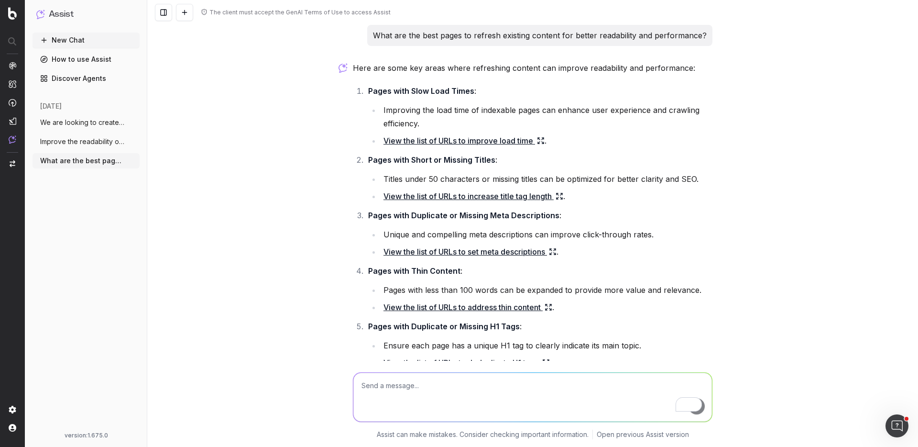
click at [89, 144] on span "Improve the readability of https://www.t" at bounding box center [82, 142] width 84 height 10
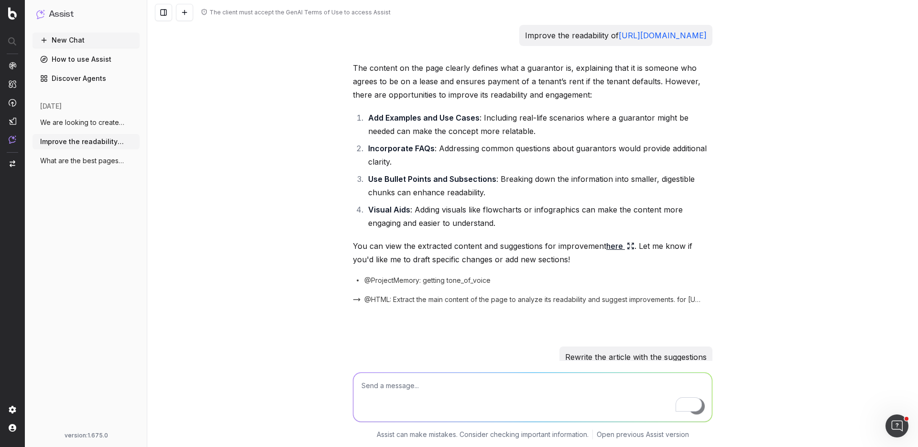
click at [76, 43] on button "New Chat" at bounding box center [86, 40] width 107 height 15
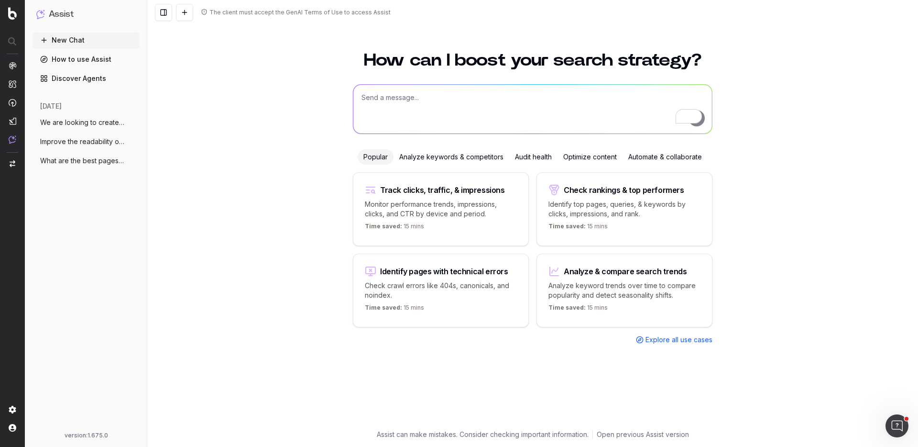
click at [594, 157] on div "Optimize content" at bounding box center [590, 156] width 65 height 15
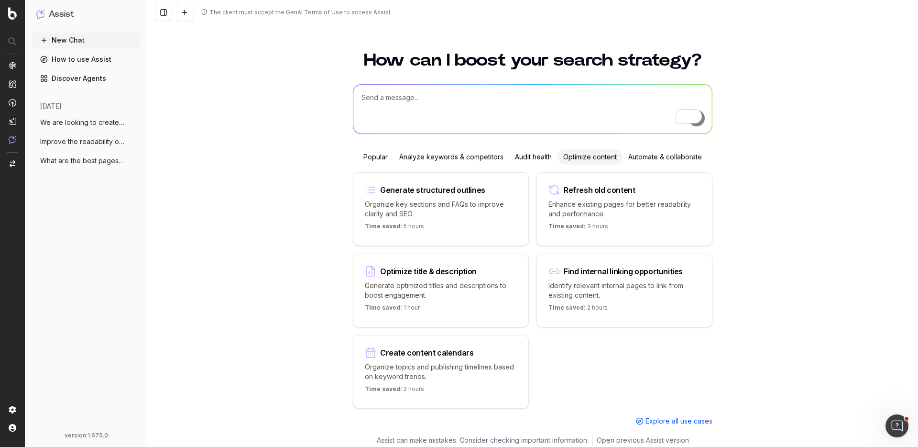
click at [644, 156] on div "Automate & collaborate" at bounding box center [665, 156] width 85 height 15
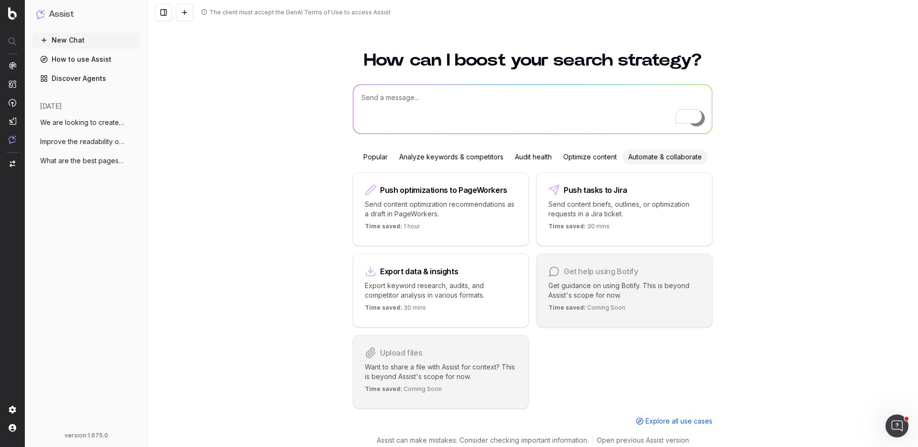
click at [519, 158] on div "Audit health" at bounding box center [533, 156] width 48 height 15
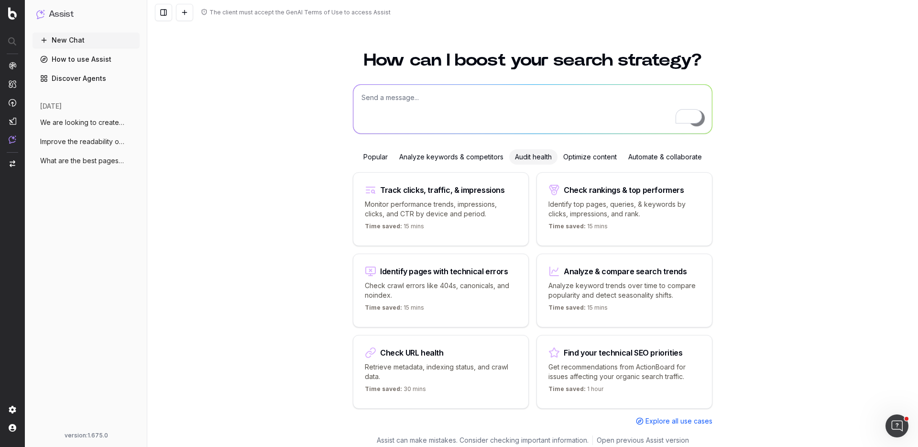
click at [475, 159] on div "Analyze keywords & competitors" at bounding box center [452, 156] width 116 height 15
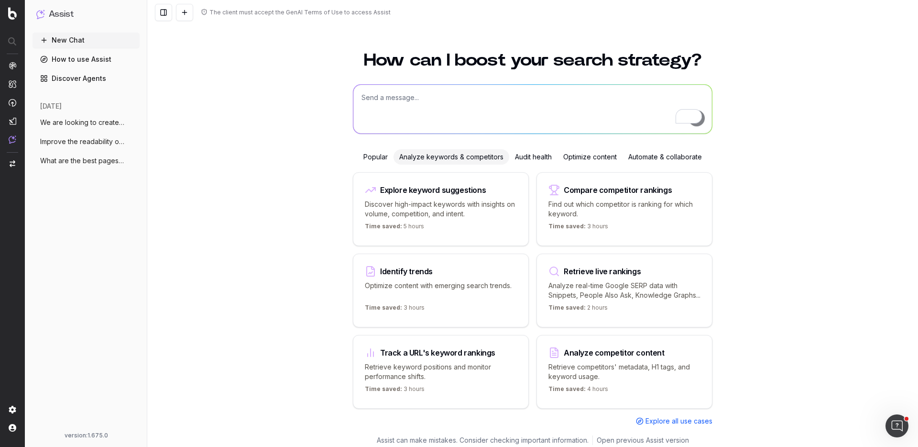
click at [381, 158] on div "Popular" at bounding box center [376, 156] width 36 height 15
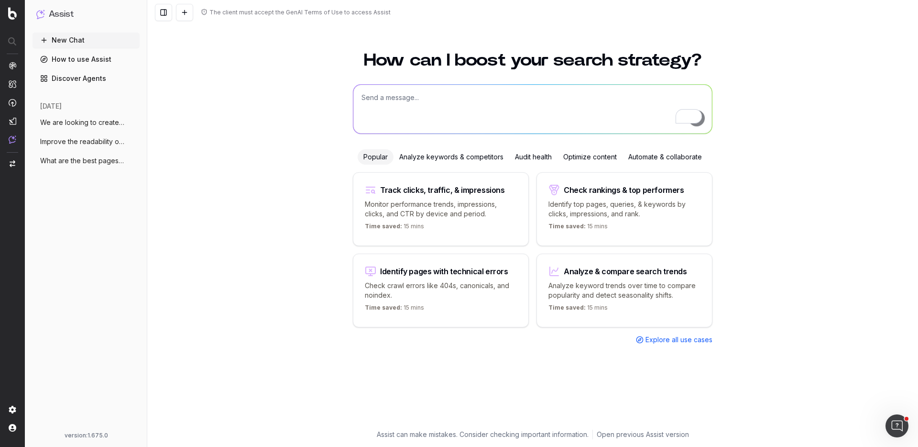
click at [589, 155] on div "Optimize content" at bounding box center [590, 156] width 65 height 15
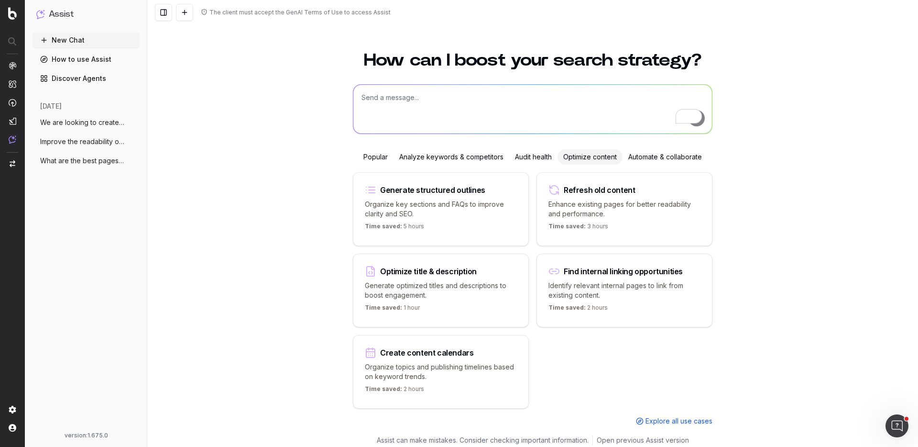
click at [469, 115] on textarea "To enrich screen reader interactions, please activate Accessibility in Grammarl…" at bounding box center [533, 109] width 359 height 49
type textarea "Can you create content briefs?"
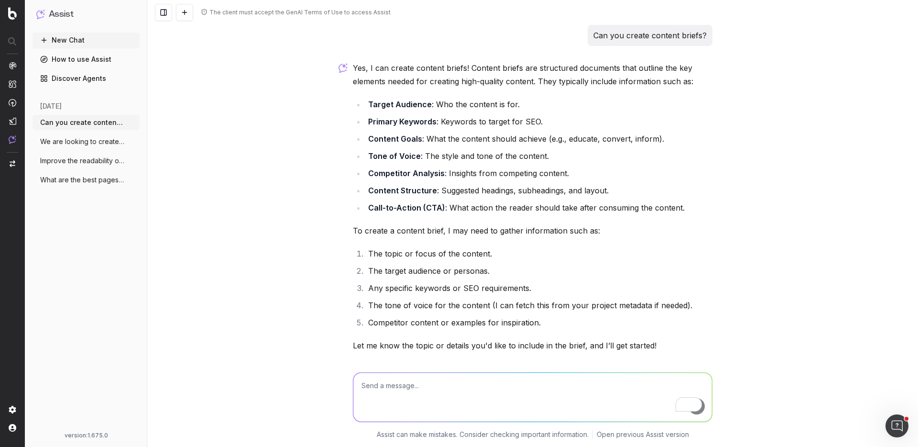
click at [81, 159] on span "Improve the readability of https://www.t" at bounding box center [82, 161] width 84 height 10
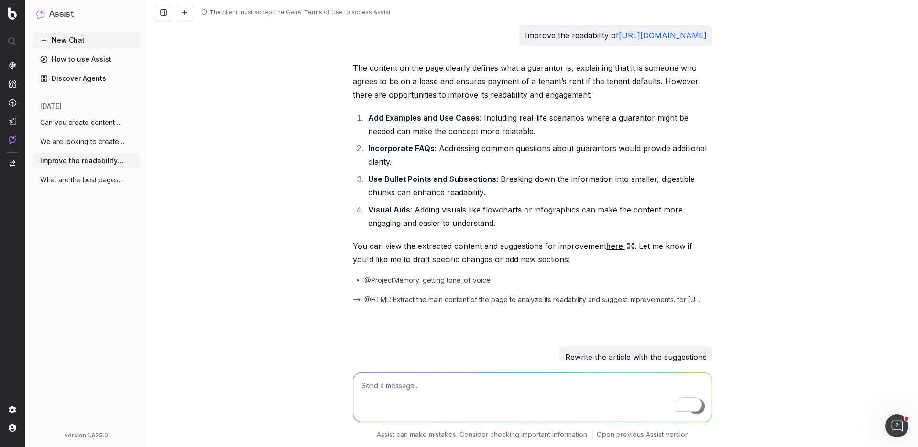
click at [58, 182] on span "What are the best pages to refresh exist" at bounding box center [82, 180] width 84 height 10
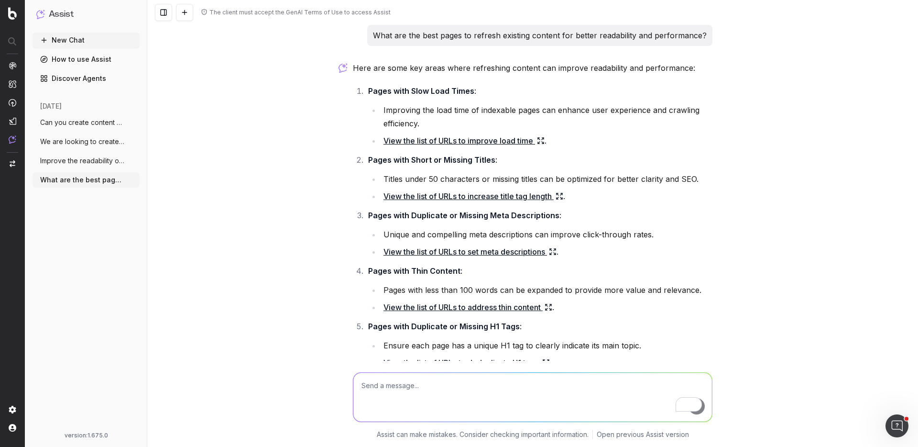
click at [490, 307] on link "View the list of URLs to address thin content" at bounding box center [468, 306] width 169 height 13
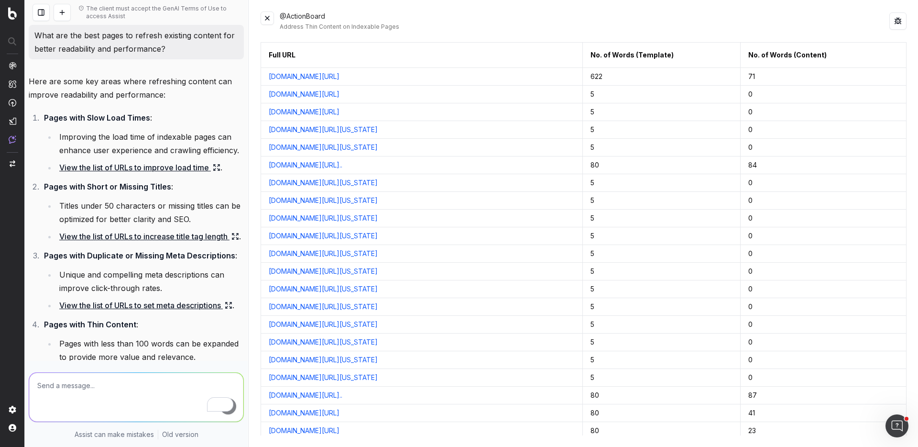
click at [268, 19] on button at bounding box center [267, 17] width 13 height 13
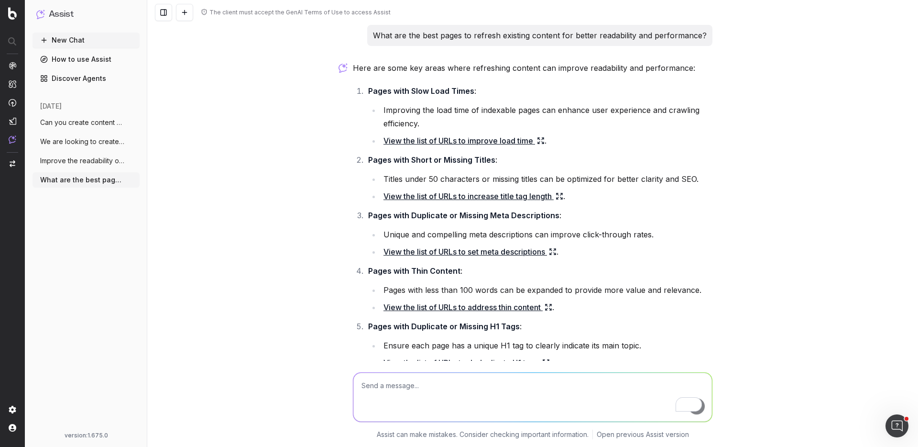
click at [268, 19] on div "The client must accept the GenAI Terms of Use to access Assist" at bounding box center [532, 12] width 771 height 25
click at [68, 122] on span "Can you create content briefs?" at bounding box center [82, 123] width 84 height 10
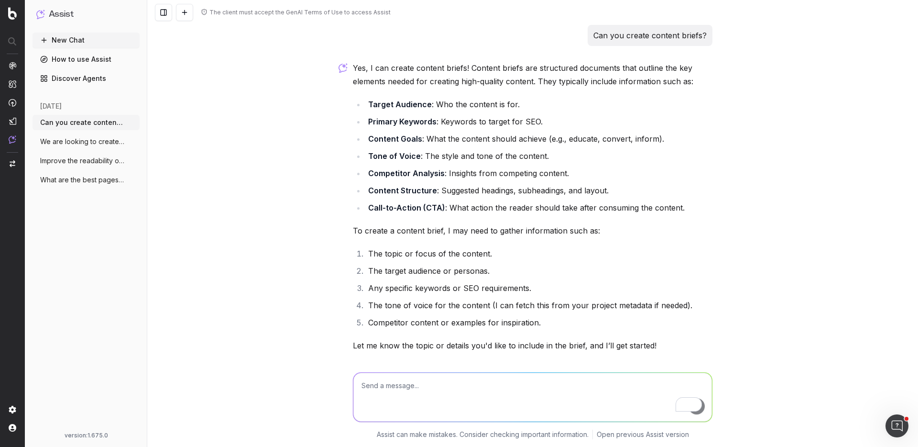
click at [410, 386] on textarea "To enrich screen reader interactions, please activate Accessibility in Grammarl…" at bounding box center [533, 397] width 359 height 49
type textarea "The topic: lease agreements"
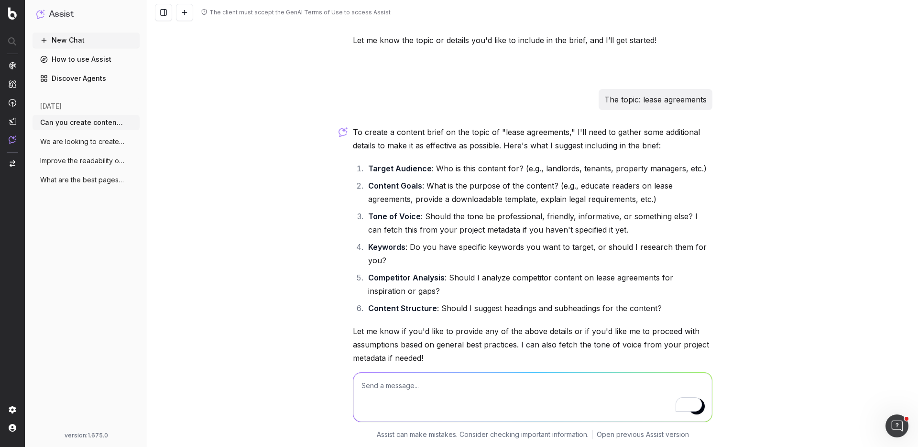
scroll to position [351, 0]
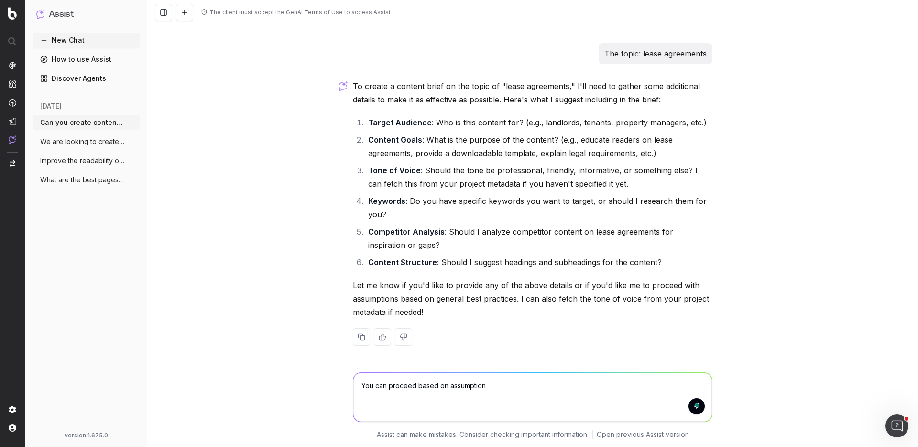
type textarea "You can proceed based on assumptions"
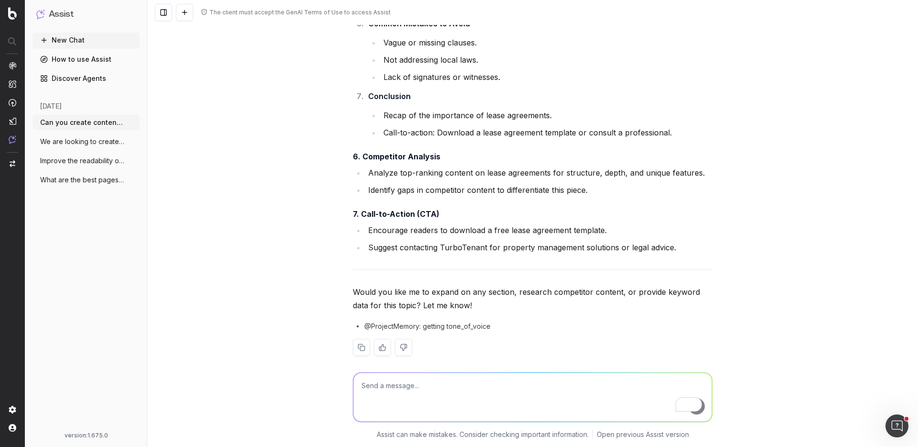
scroll to position [1584, 0]
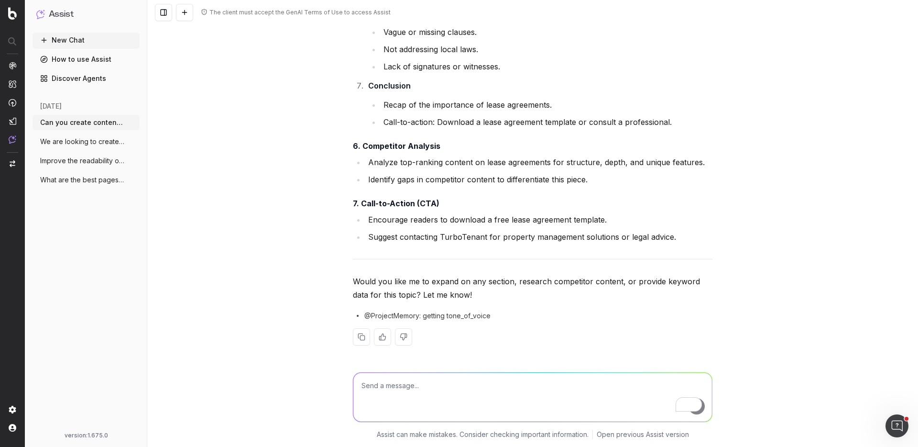
click at [103, 180] on span "What are the best pages to refresh exist" at bounding box center [82, 180] width 84 height 10
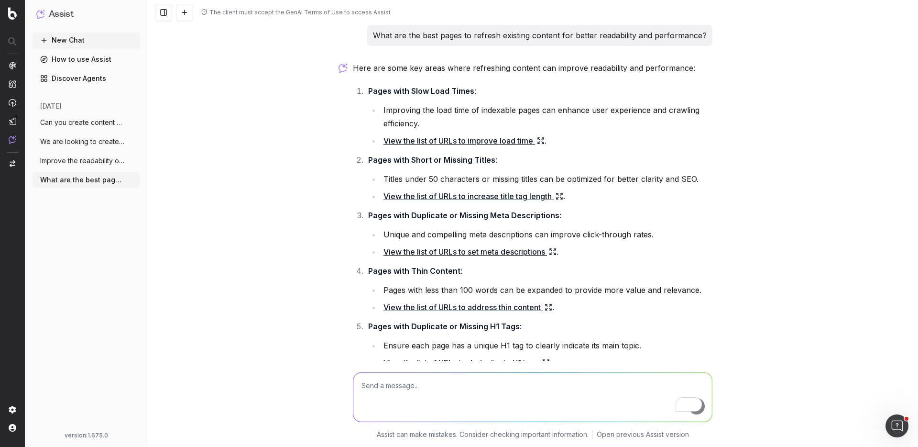
click at [443, 247] on link "View the list of URLs to set meta descriptions" at bounding box center [470, 251] width 173 height 13
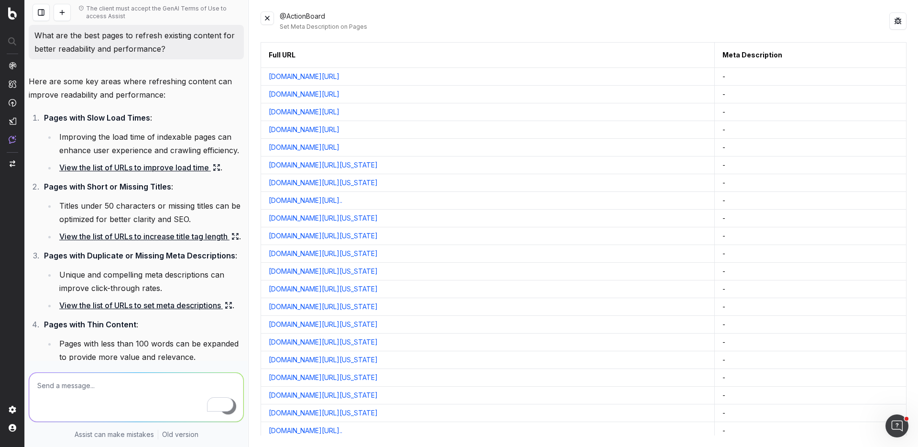
click at [264, 17] on button at bounding box center [267, 17] width 13 height 13
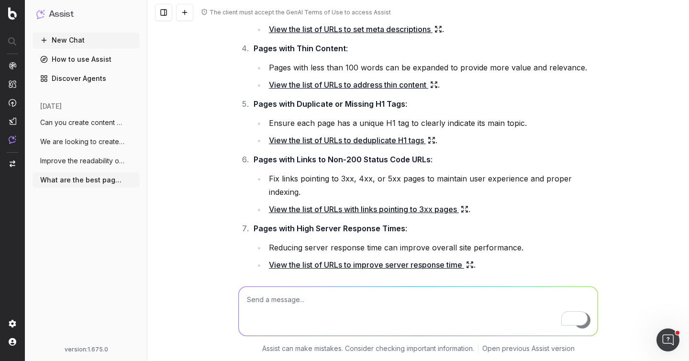
scroll to position [223, 0]
click at [83, 165] on span "Improve the readability of https://www.t" at bounding box center [82, 161] width 84 height 10
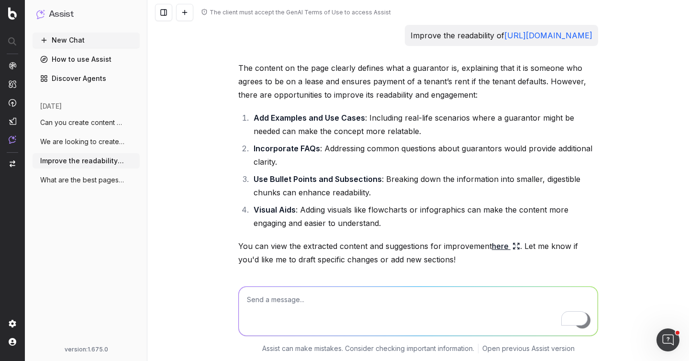
click at [513, 38] on link "https://www.turbotenant.com/glossary/what-is-a-guarantor/" at bounding box center [548, 36] width 88 height 10
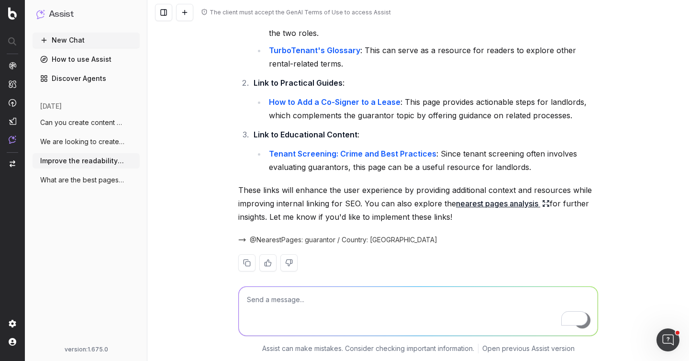
scroll to position [1823, 0]
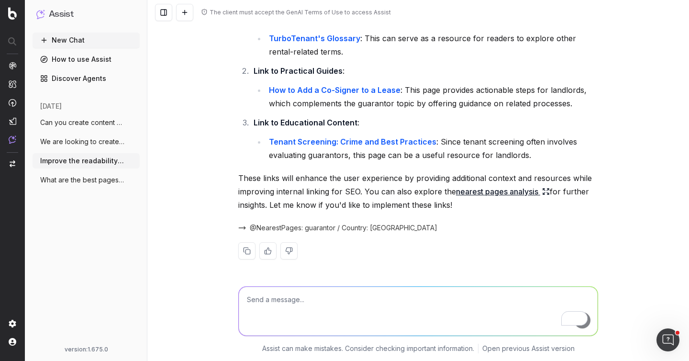
click at [82, 143] on span "We are looking to create more content to" at bounding box center [82, 142] width 84 height 10
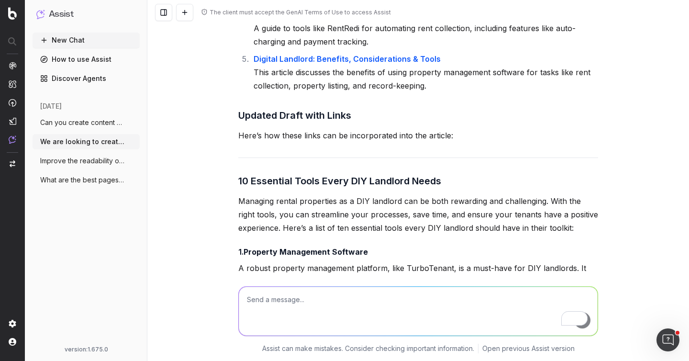
scroll to position [2481, 0]
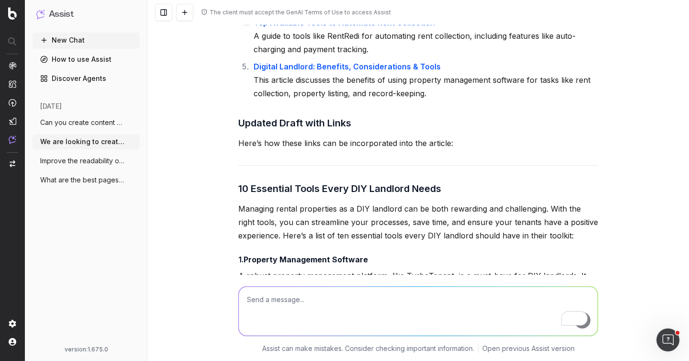
click at [90, 77] on link "Discover Agents" at bounding box center [86, 78] width 107 height 15
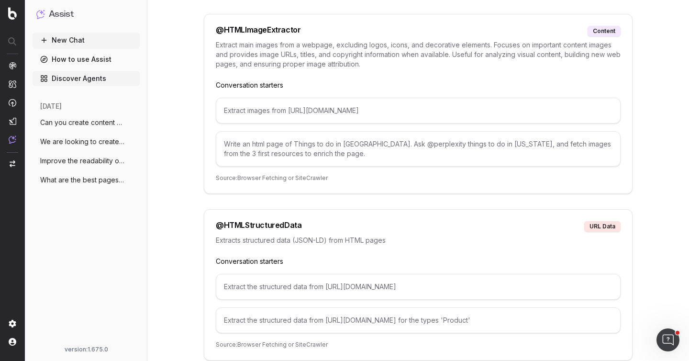
scroll to position [2585, 0]
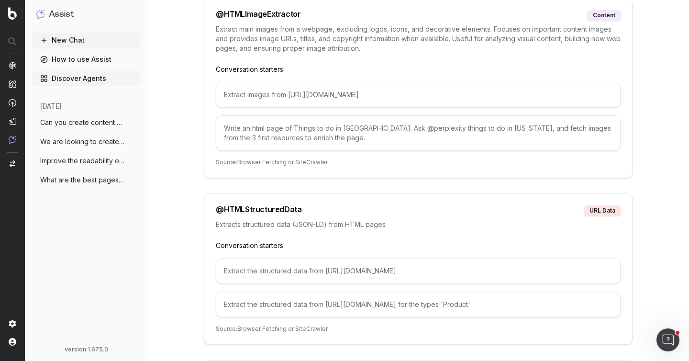
click at [68, 143] on span "We are looking to create more content to" at bounding box center [82, 142] width 84 height 10
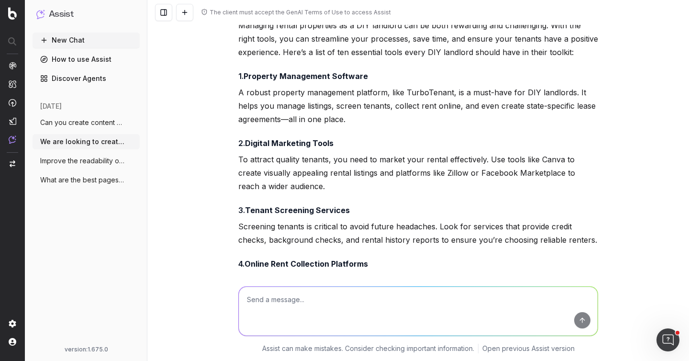
scroll to position [1425, 0]
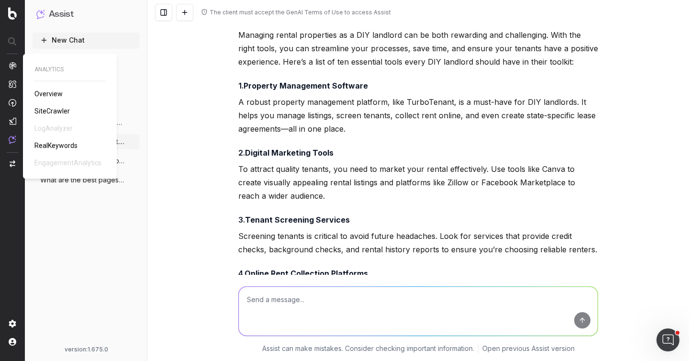
click at [57, 143] on span "RealKeywords" at bounding box center [55, 146] width 43 height 8
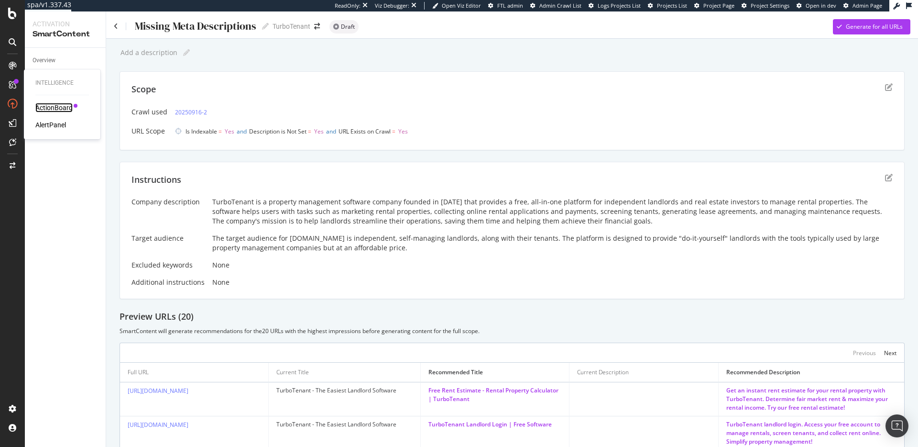
click at [50, 106] on div "ActionBoard" at bounding box center [53, 108] width 37 height 10
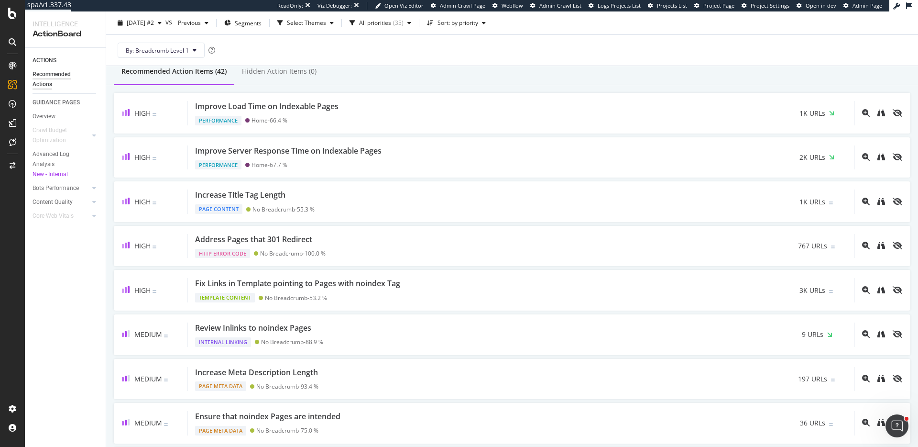
scroll to position [94, 0]
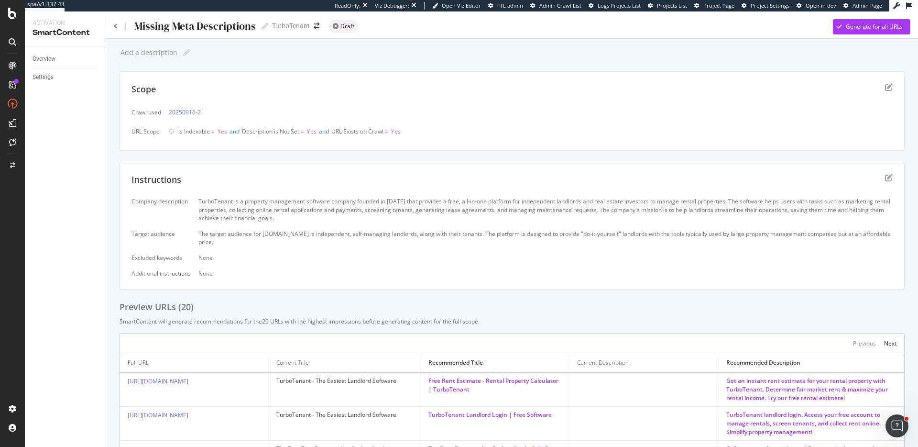
scroll to position [32, 0]
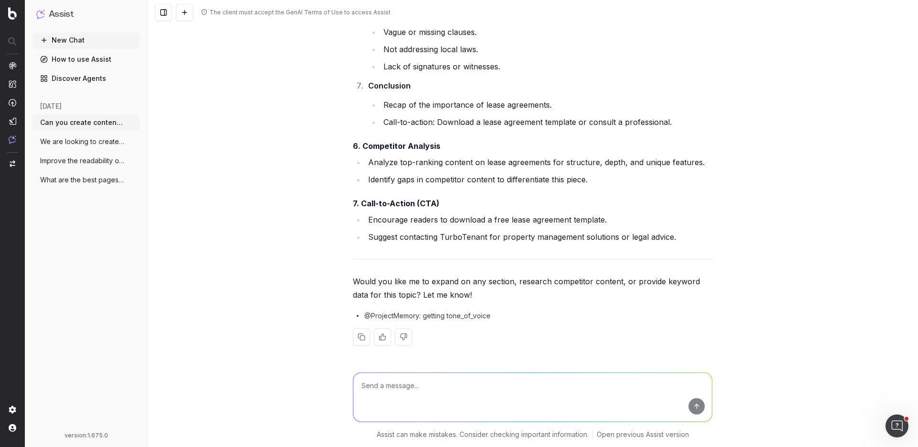
click at [90, 75] on link "Discover Agents" at bounding box center [86, 78] width 107 height 15
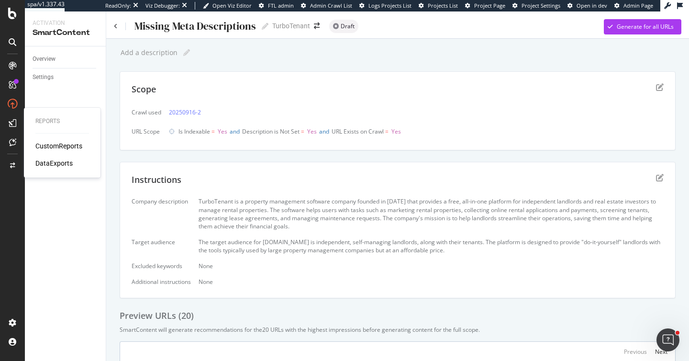
click at [62, 144] on div "CustomReports" at bounding box center [58, 146] width 47 height 10
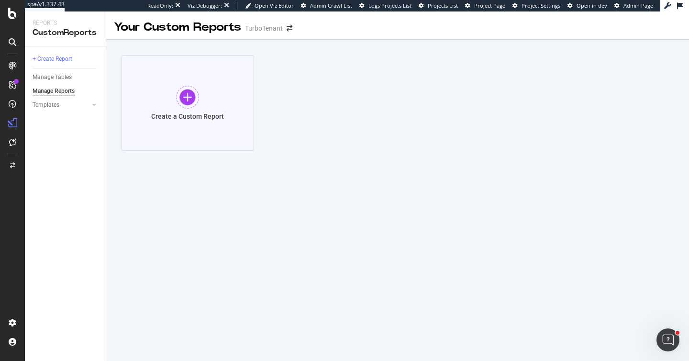
click at [184, 100] on div at bounding box center [187, 97] width 23 height 23
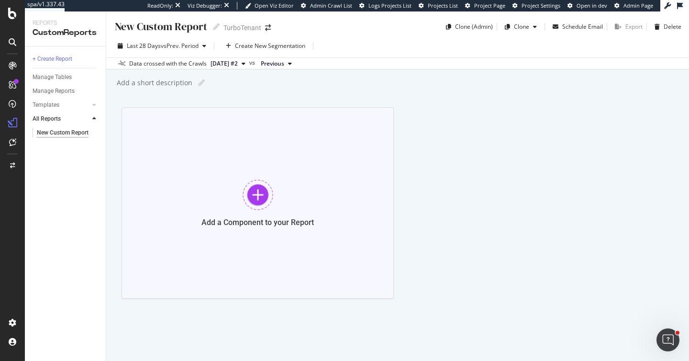
click at [256, 195] on div at bounding box center [258, 194] width 31 height 31
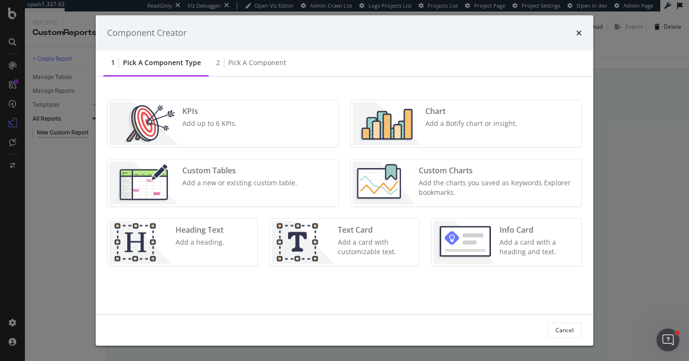
click at [433, 114] on div "Chart" at bounding box center [471, 111] width 92 height 11
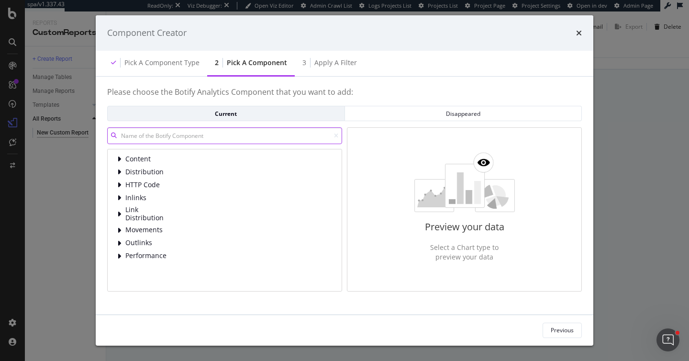
click at [210, 142] on input "modal" at bounding box center [224, 135] width 235 height 17
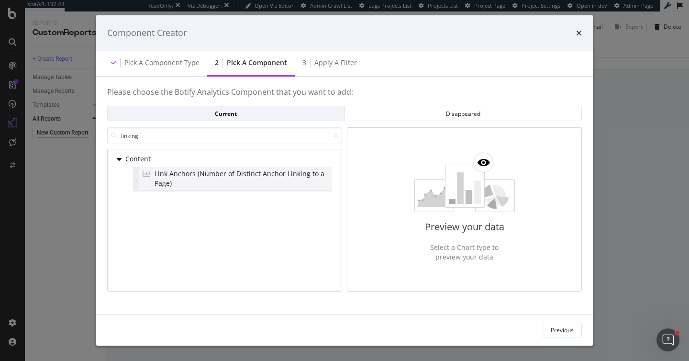
click at [199, 175] on span "Link Anchors (Number of Distinct Anchor Linking to a Page)" at bounding box center [242, 178] width 174 height 19
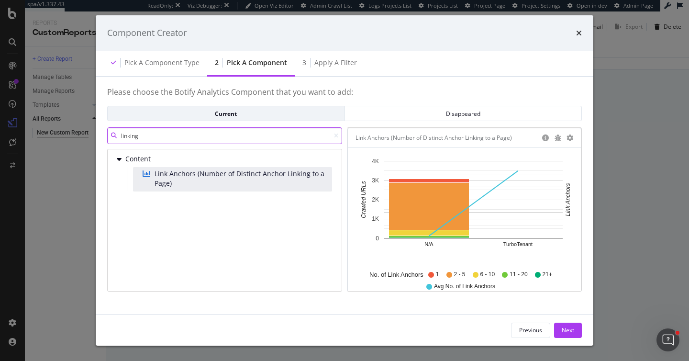
click at [176, 135] on input "linking" at bounding box center [224, 135] width 235 height 17
type input "l"
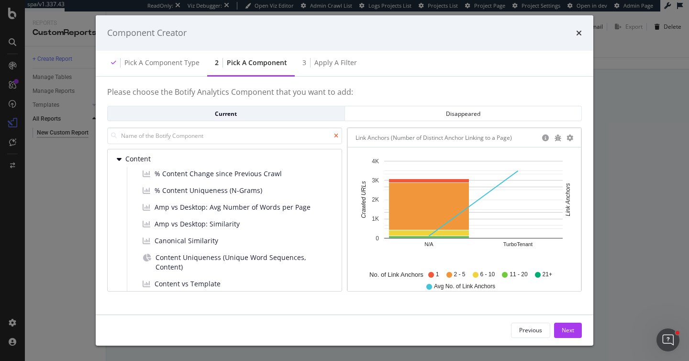
click at [335, 135] on icon "modal" at bounding box center [336, 136] width 4 height 6
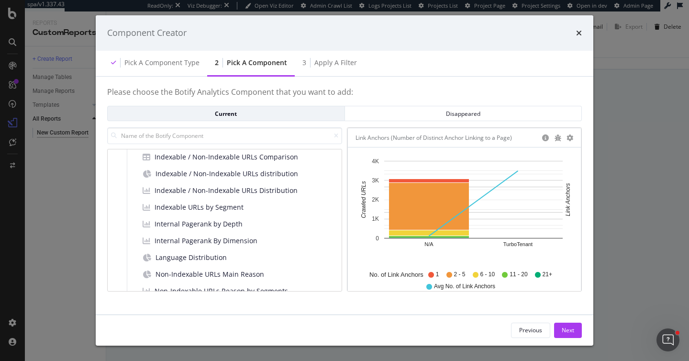
scroll to position [492, 0]
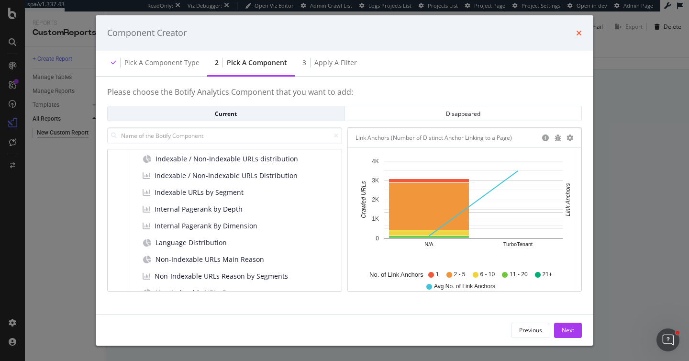
click at [578, 34] on icon "times" at bounding box center [579, 33] width 6 height 8
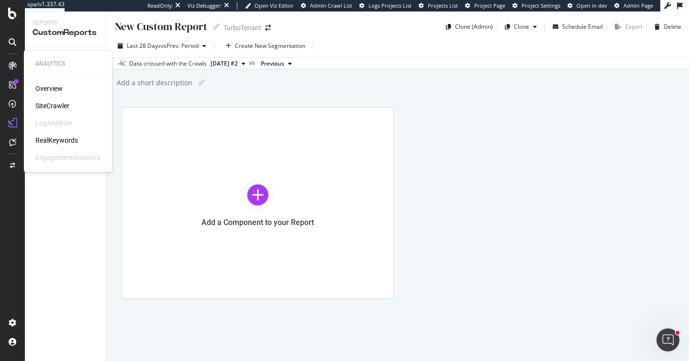
click at [55, 105] on div "SiteCrawler" at bounding box center [52, 106] width 34 height 10
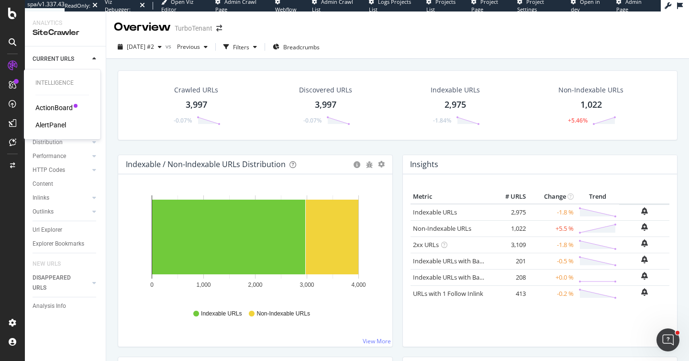
click at [39, 105] on div "ActionBoard" at bounding box center [53, 108] width 37 height 10
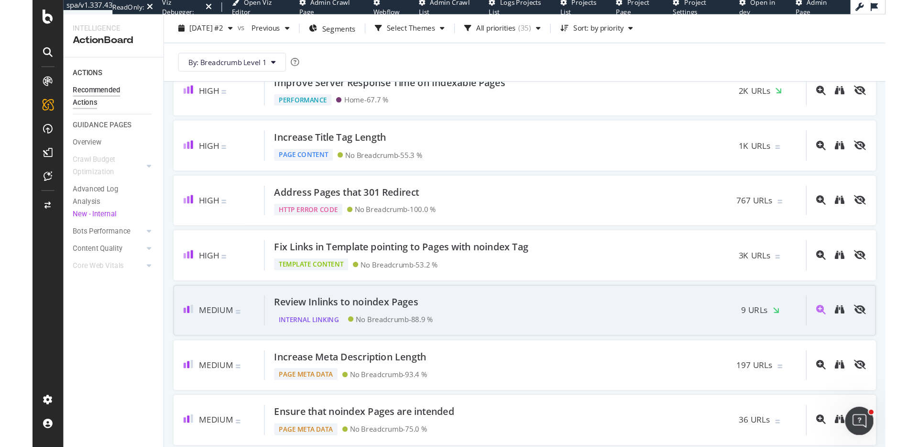
scroll to position [225, 0]
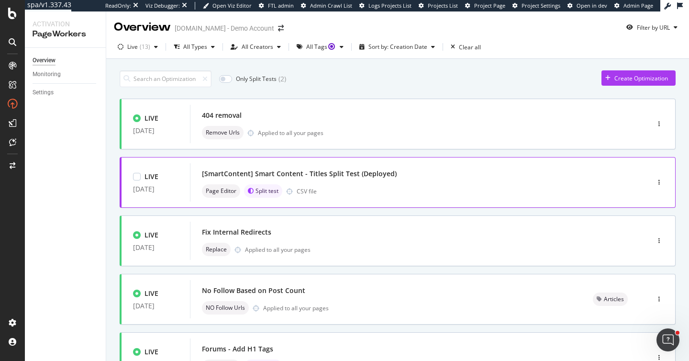
click at [311, 175] on div "[SmartContent] Smart Content - Titles Split Test (Deployed)" at bounding box center [299, 174] width 195 height 10
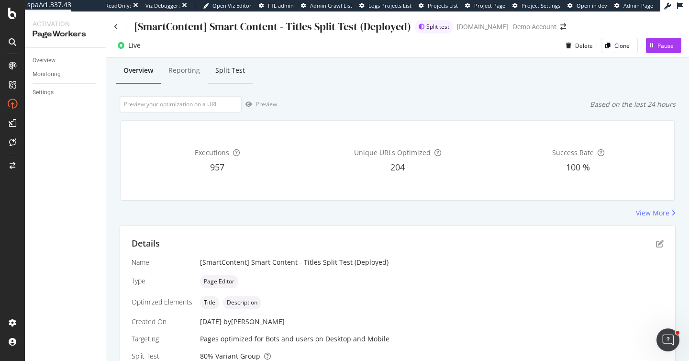
click at [230, 73] on div "Split Test" at bounding box center [230, 71] width 30 height 10
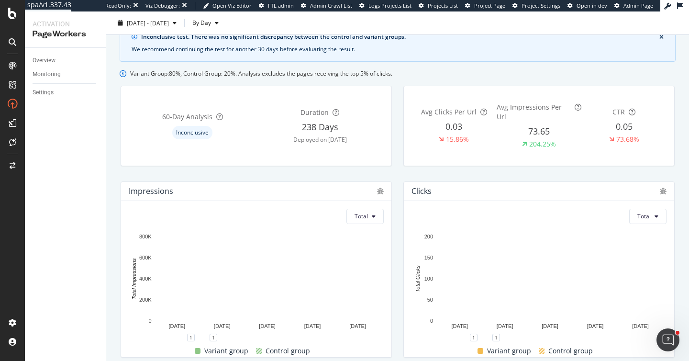
scroll to position [81, 0]
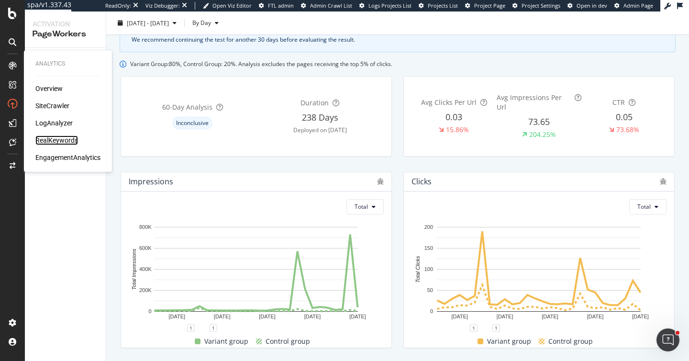
click at [57, 138] on div "RealKeywords" at bounding box center [56, 140] width 43 height 10
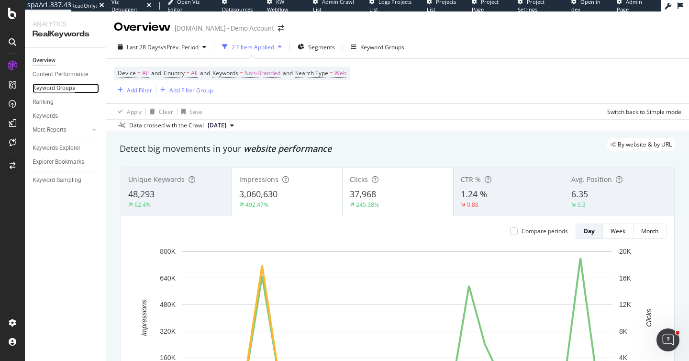
click at [55, 86] on div "Keyword Groups" at bounding box center [54, 88] width 43 height 10
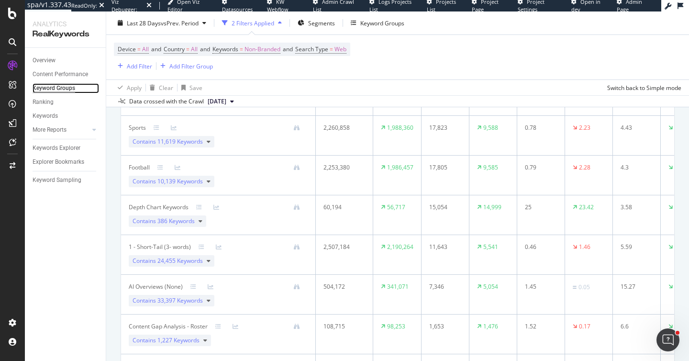
scroll to position [176, 0]
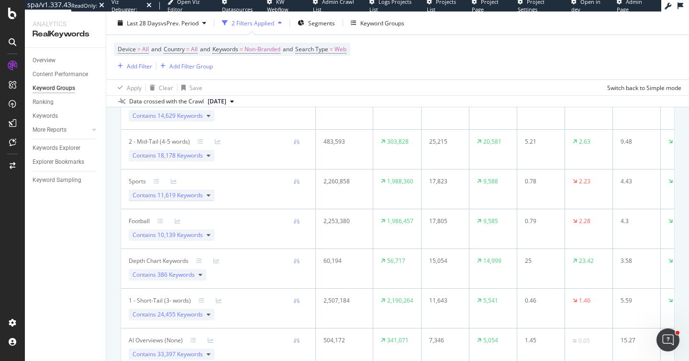
click at [179, 198] on span "11,619 Keywords" at bounding box center [179, 195] width 45 height 8
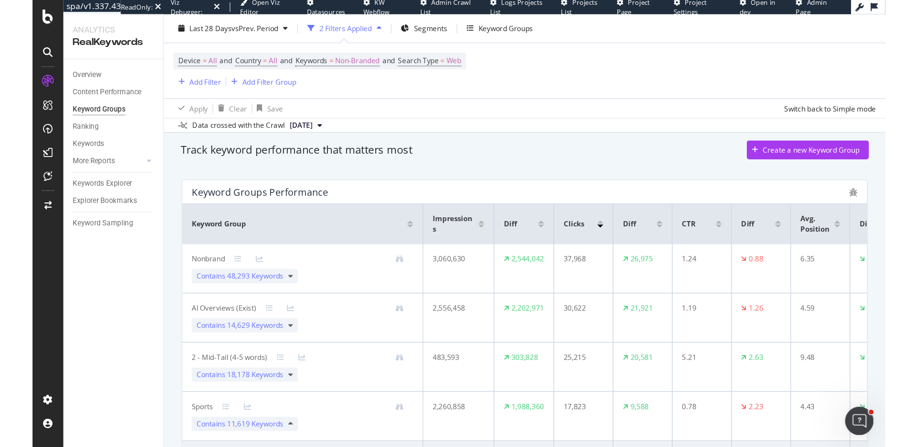
scroll to position [0, 0]
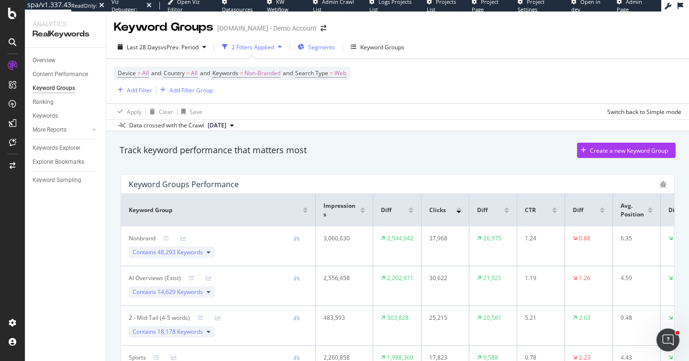
click at [321, 51] on div "Segments" at bounding box center [316, 47] width 37 height 14
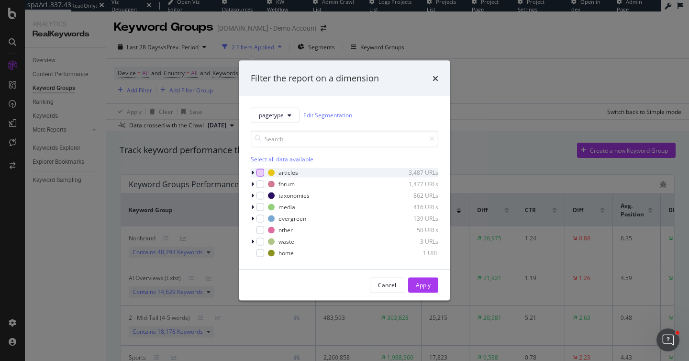
click at [261, 174] on div "modal" at bounding box center [260, 172] width 8 height 8
click at [433, 80] on icon "times" at bounding box center [435, 78] width 6 height 8
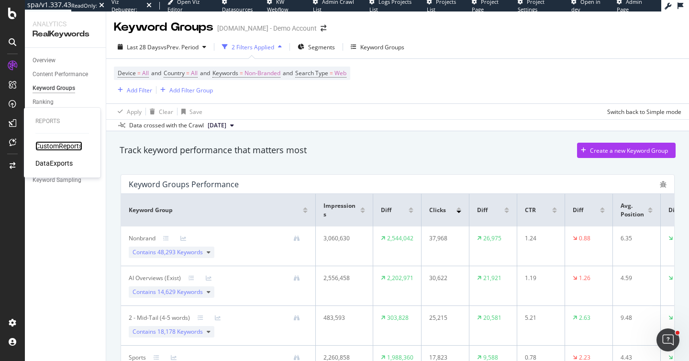
click at [58, 145] on div "CustomReports" at bounding box center [58, 146] width 47 height 10
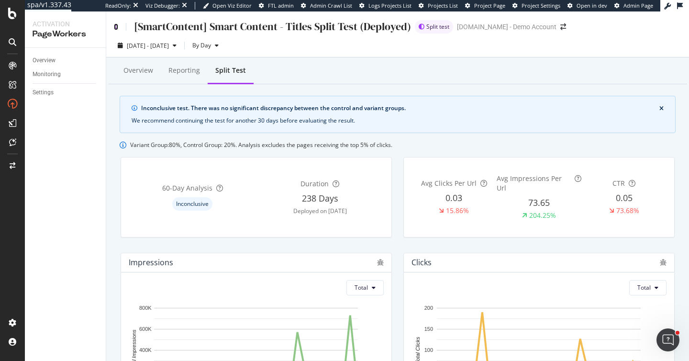
click at [115, 26] on icon at bounding box center [116, 26] width 4 height 7
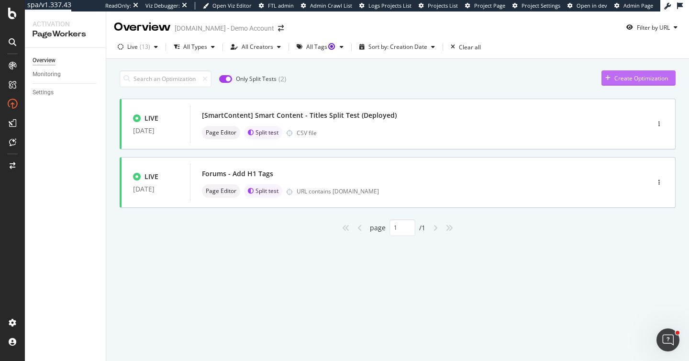
click at [624, 74] on div "Create Optimization" at bounding box center [641, 78] width 54 height 8
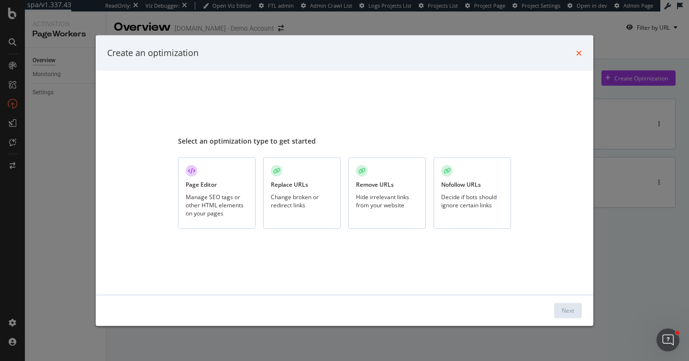
click at [578, 55] on icon "times" at bounding box center [579, 53] width 6 height 8
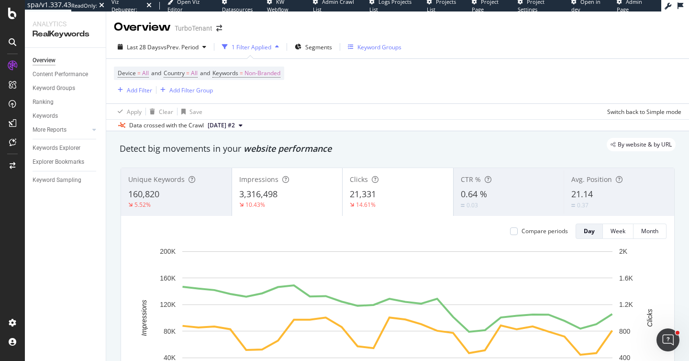
click at [384, 50] on div "Keyword Groups" at bounding box center [379, 47] width 44 height 8
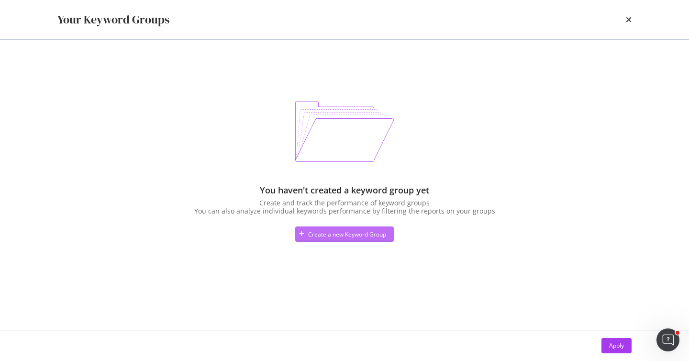
click at [327, 237] on div "Create a new Keyword Group" at bounding box center [347, 234] width 78 height 8
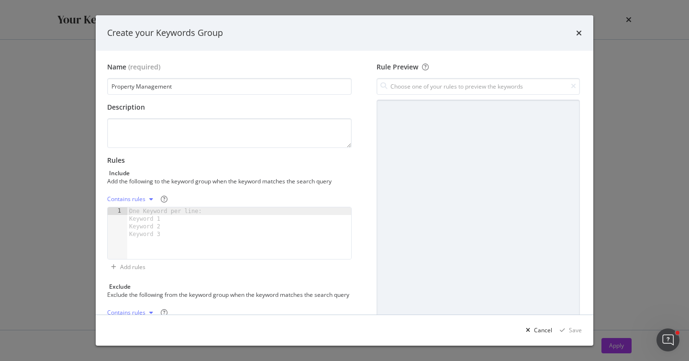
type input "Property Management"
click at [139, 215] on div "One Keyword per line: Keyword 1 Keyword 2 Keyword 3" at bounding box center [167, 222] width 80 height 31
click at [126, 201] on div "Contains rules" at bounding box center [126, 199] width 38 height 6
click at [207, 213] on div "One Keyword per line: Keyword 1 Keyword 2 Keyword 3" at bounding box center [167, 222] width 80 height 31
